Goal: Information Seeking & Learning: Check status

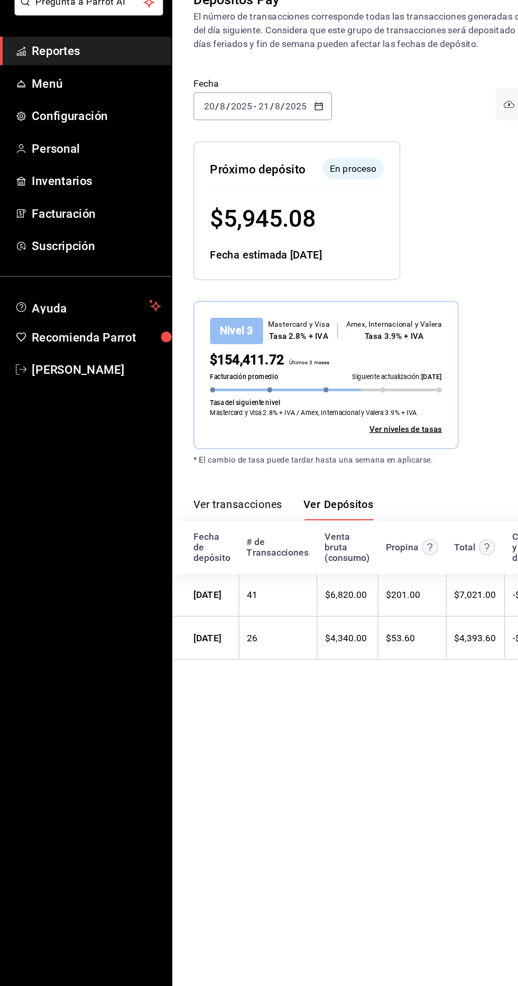
click at [94, 107] on span "Reportes" at bounding box center [76, 114] width 103 height 14
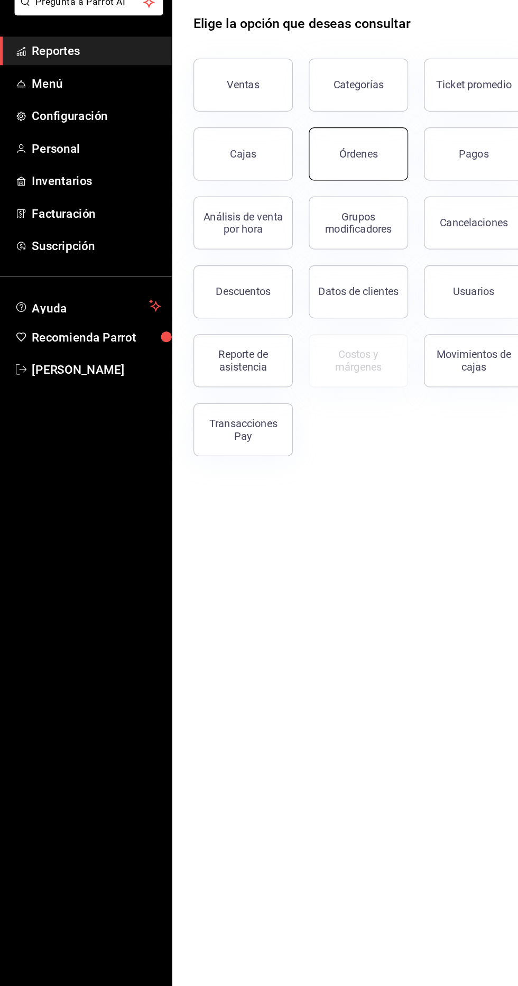
click at [290, 194] on div "Órdenes" at bounding box center [286, 196] width 31 height 10
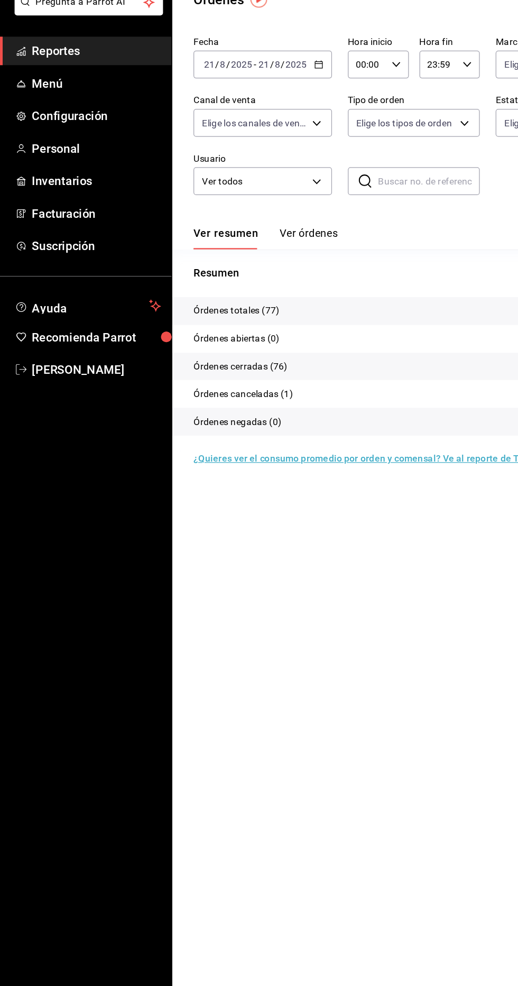
click at [257, 257] on button "Ver órdenes" at bounding box center [246, 263] width 47 height 18
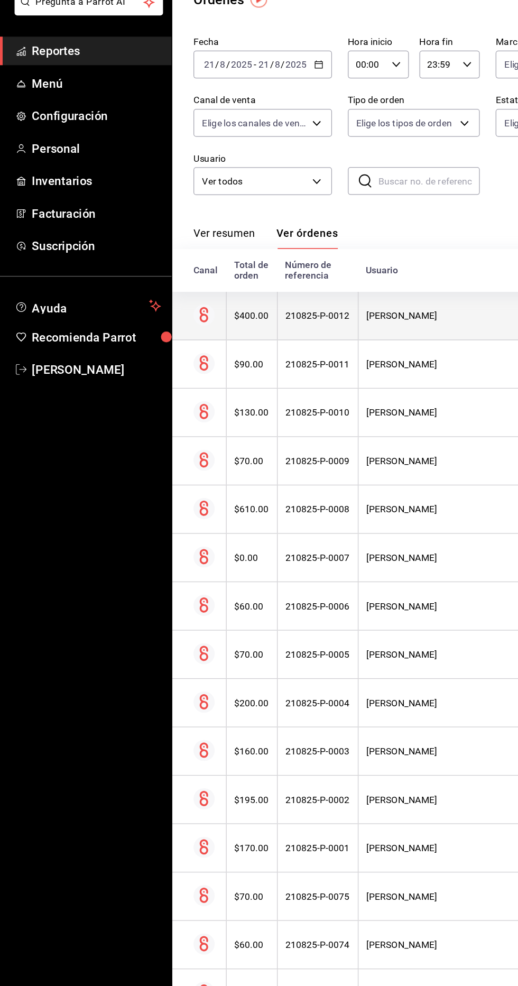
click at [318, 327] on div "[PERSON_NAME]" at bounding box center [378, 325] width 173 height 8
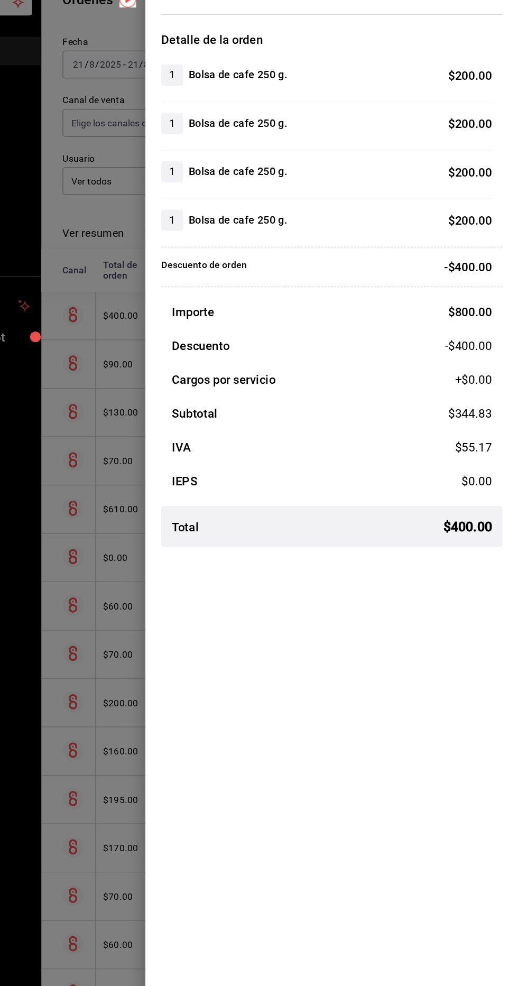
click at [173, 641] on div at bounding box center [259, 493] width 518 height 986
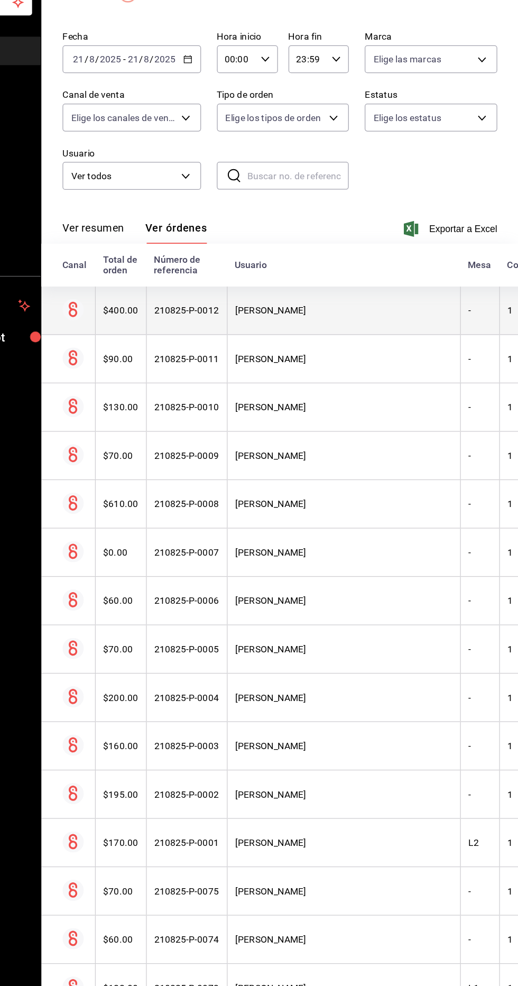
click at [479, 321] on div "-" at bounding box center [488, 321] width 18 height 8
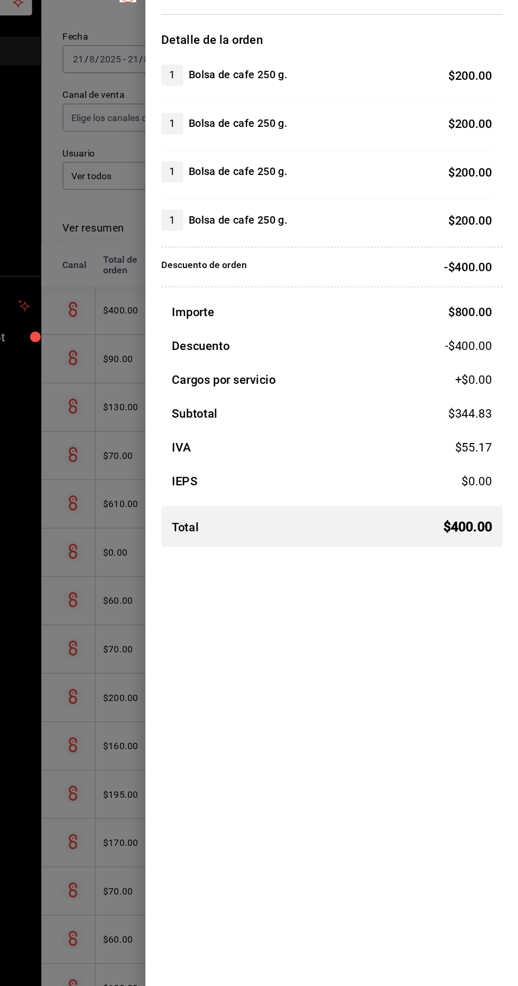
click at [182, 667] on div at bounding box center [259, 493] width 518 height 986
